Goal: Task Accomplishment & Management: Manage account settings

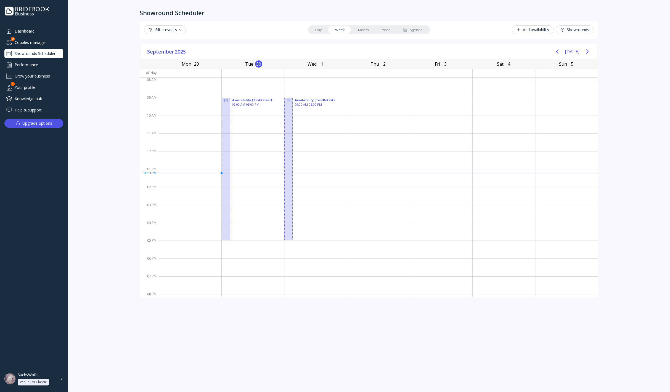
click at [390, 31] on link "Year" at bounding box center [385, 30] width 21 height 8
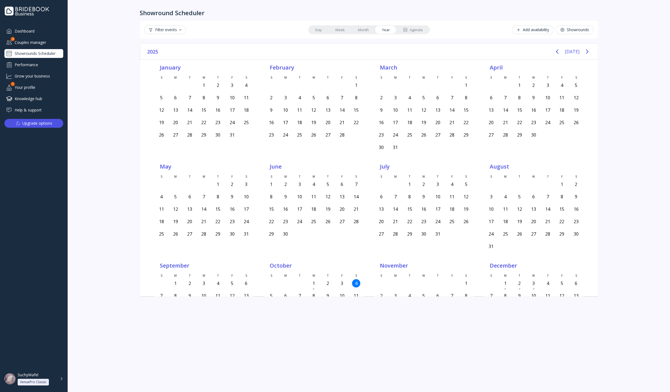
click at [412, 30] on div "Agenda" at bounding box center [413, 29] width 20 height 5
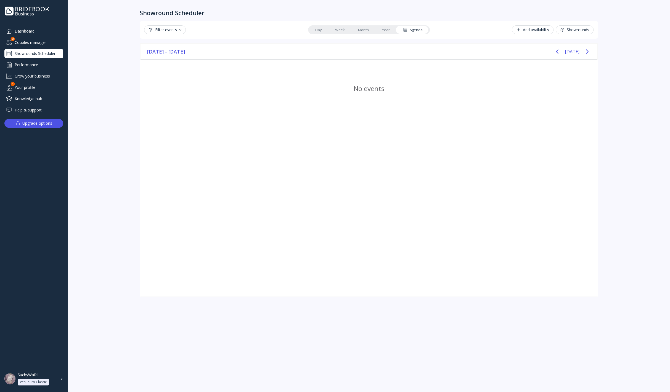
click at [44, 52] on div "Showrounds Scheduler" at bounding box center [33, 53] width 59 height 9
click at [46, 41] on div "Couples manager" at bounding box center [33, 42] width 59 height 9
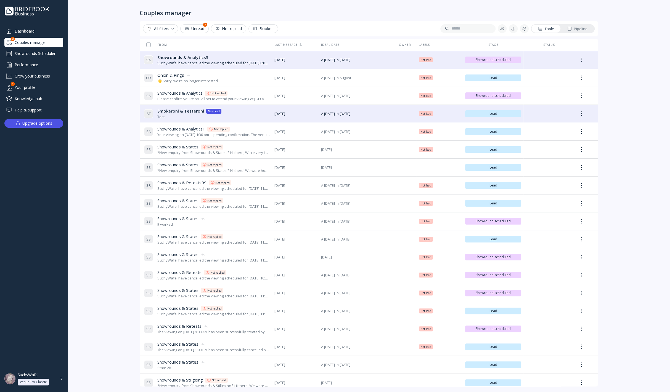
click at [46, 51] on div "Showrounds Scheduler" at bounding box center [33, 53] width 59 height 9
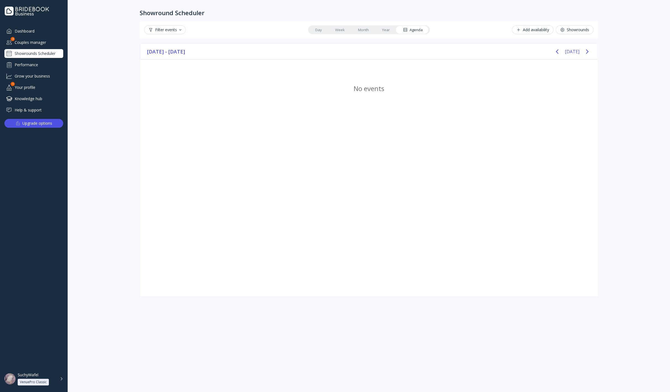
click at [387, 29] on link "Year" at bounding box center [385, 30] width 21 height 8
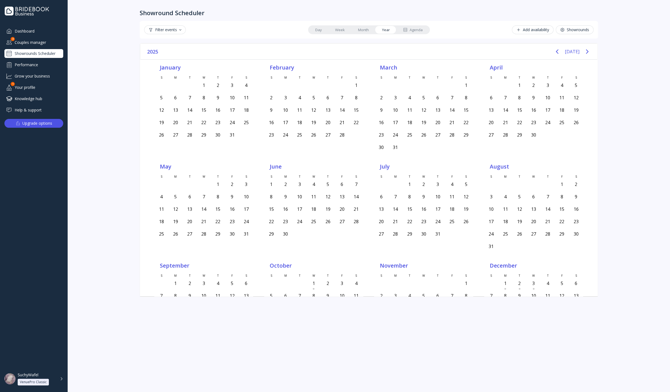
click at [408, 29] on div "Agenda" at bounding box center [413, 29] width 20 height 5
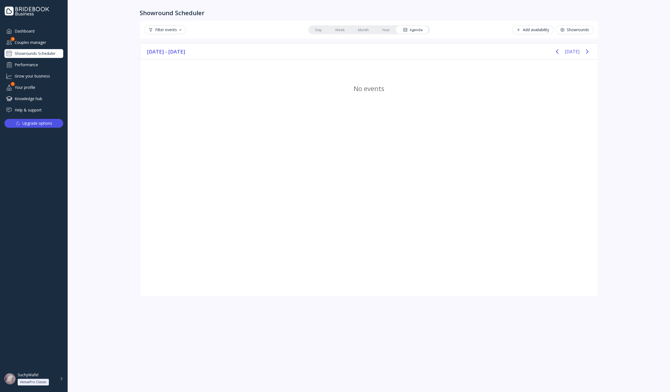
click at [319, 30] on link "Day" at bounding box center [318, 30] width 20 height 8
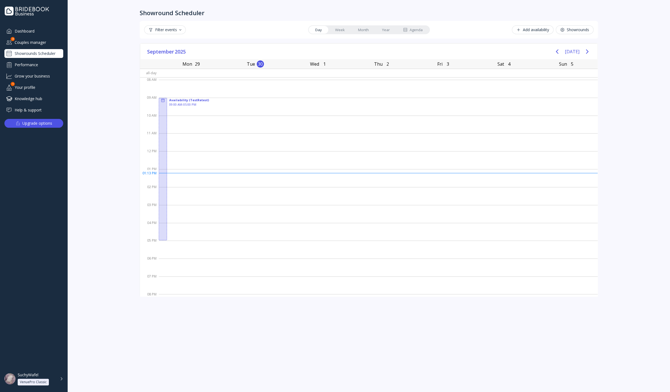
click at [34, 42] on div "Couples manager" at bounding box center [33, 42] width 59 height 9
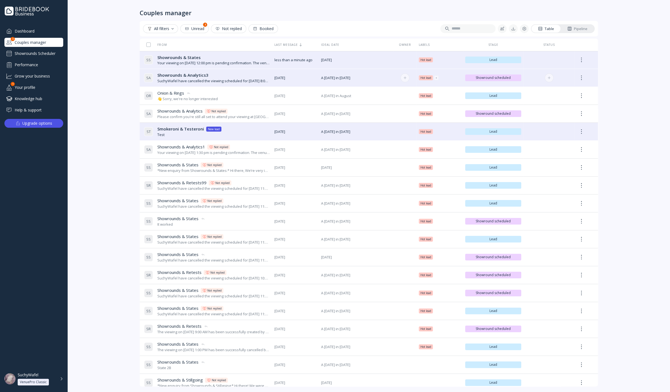
click at [185, 76] on span "Showrounds & Analytics3" at bounding box center [182, 75] width 51 height 6
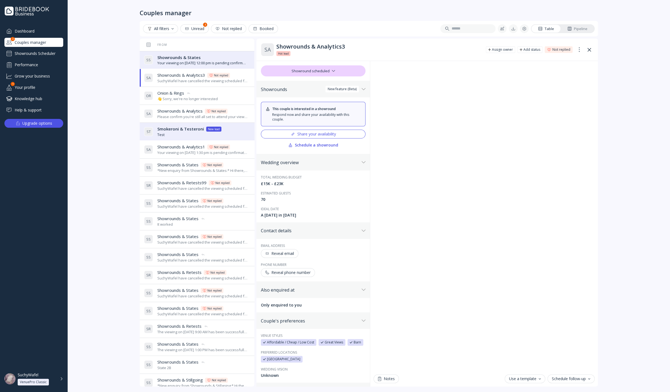
click at [187, 62] on div "Your viewing on [DATE] 12:00 pm is pending confirmation. The venue will approve…" at bounding box center [202, 62] width 90 height 5
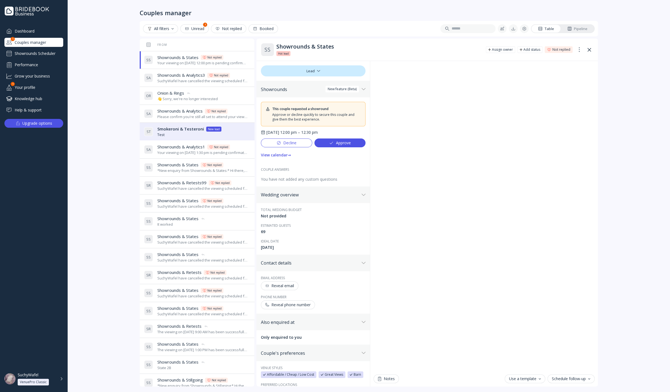
click at [187, 64] on div "Your viewing on [DATE] 12:00 pm is pending confirmation. The venue will approve…" at bounding box center [202, 62] width 90 height 5
click at [46, 55] on div "Showrounds Scheduler" at bounding box center [33, 53] width 59 height 9
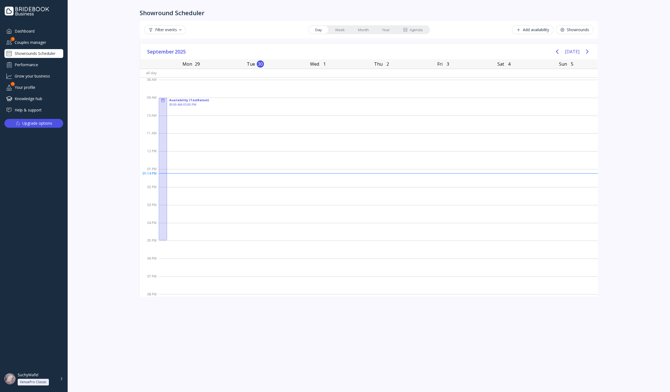
click at [411, 32] on div "Agenda" at bounding box center [413, 29] width 20 height 5
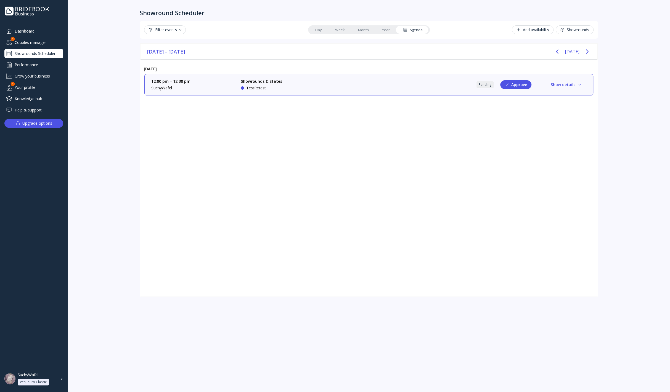
click at [376, 86] on div "12:00 pm – 12:30 pm SuchyWafel Showrounds & States TestRetest Pending Approve S…" at bounding box center [368, 85] width 435 height 12
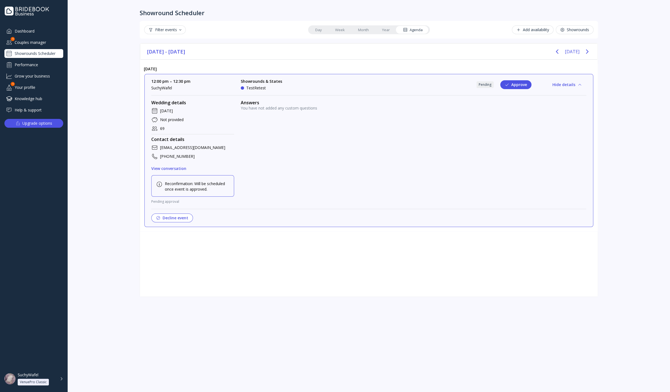
click at [179, 217] on button "Decline event" at bounding box center [172, 218] width 42 height 9
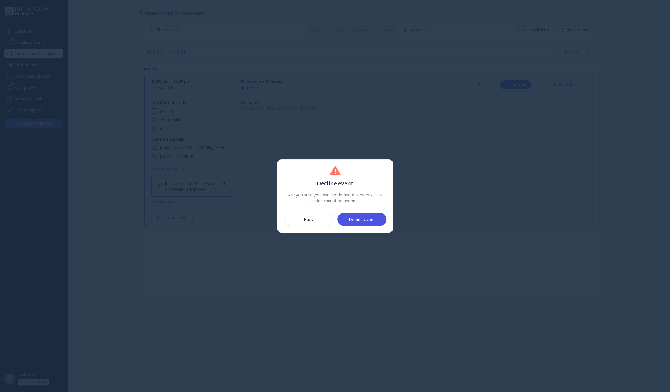
click at [359, 219] on div "Decline event" at bounding box center [362, 219] width 26 height 4
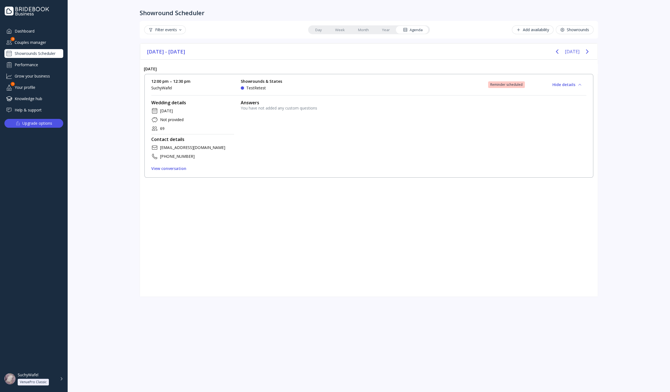
click at [36, 42] on div "Couples manager" at bounding box center [33, 42] width 59 height 9
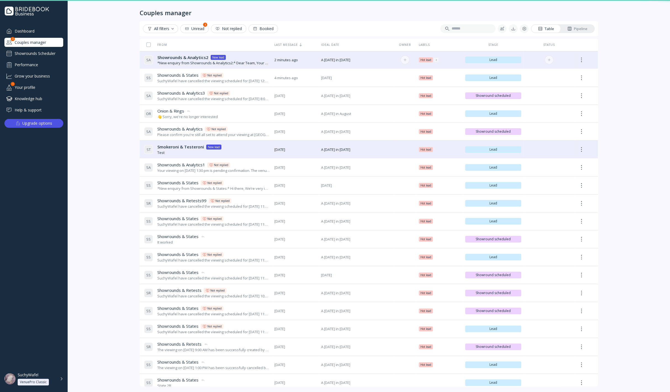
click at [189, 63] on div "*New enquiry from Showrounds & Analytics2:* Dear Team, Your venue has caught ou…" at bounding box center [213, 62] width 113 height 5
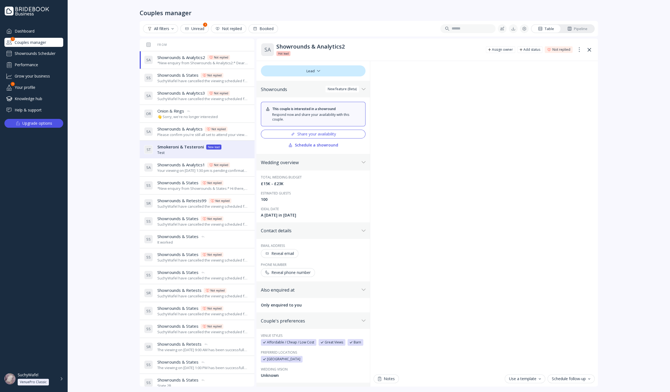
click at [180, 82] on div "SuchyWafel have cancelled the viewing scheduled for [DATE] 12:00 pm." at bounding box center [202, 80] width 90 height 5
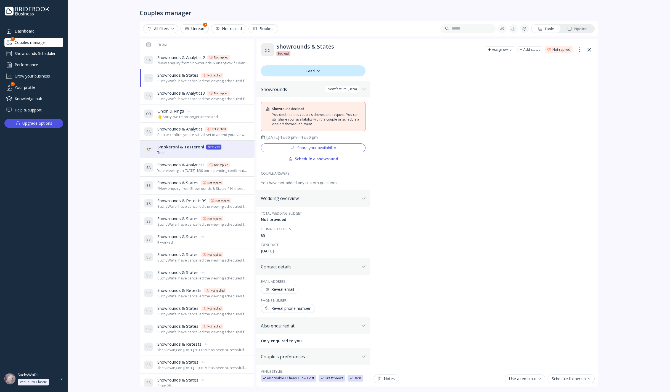
click at [178, 61] on div "*New enquiry from Showrounds & Analytics2:* Dear Team, Your venue has caught ou…" at bounding box center [202, 62] width 90 height 5
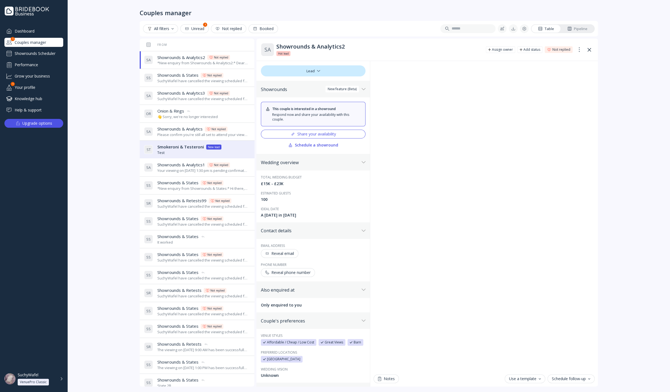
click at [309, 132] on div "Share your availability" at bounding box center [313, 134] width 45 height 4
